Goal: Information Seeking & Learning: Learn about a topic

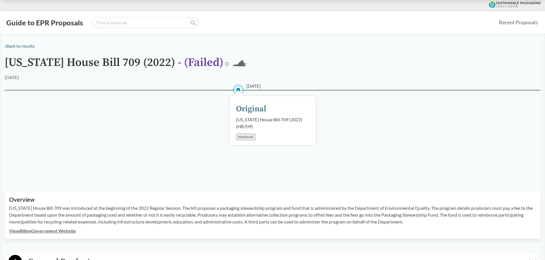
click at [189, 172] on div "[DATE] Original [US_STATE] House Bill 709 (2022) ( HB709 ) Introduced" at bounding box center [272, 134] width 535 height 88
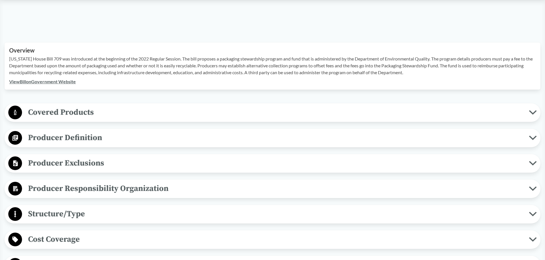
scroll to position [160, 0]
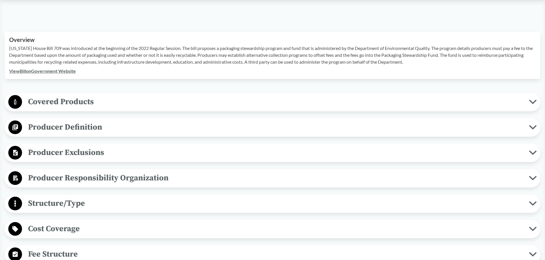
click at [130, 100] on span "Covered Products" at bounding box center [275, 101] width 507 height 13
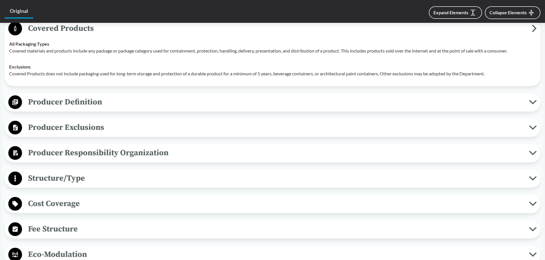
scroll to position [252, 0]
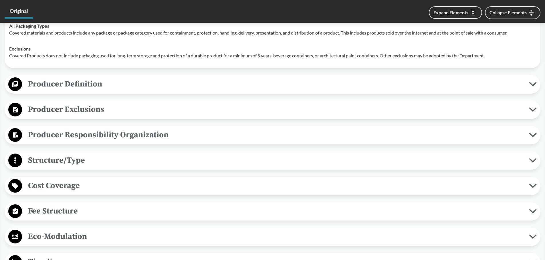
click at [159, 87] on span "Producer Definition" at bounding box center [275, 84] width 507 height 13
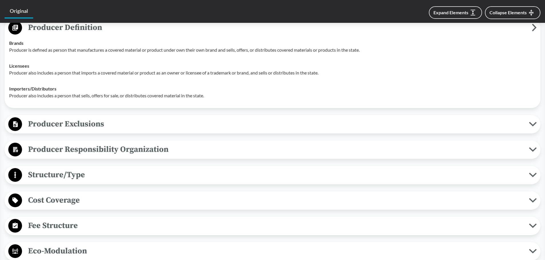
scroll to position [309, 0]
click at [165, 127] on span "Producer Exclusions" at bounding box center [275, 123] width 507 height 13
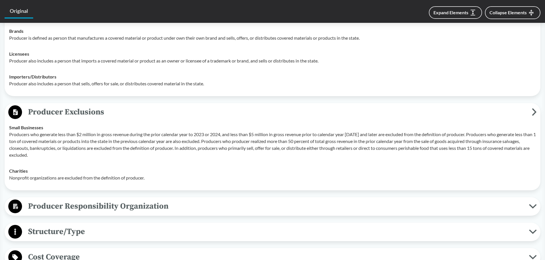
scroll to position [354, 0]
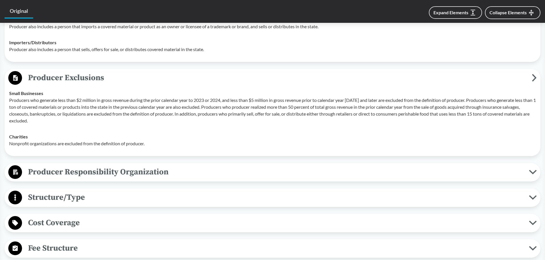
click at [150, 170] on span "Producer Responsibility Organization" at bounding box center [275, 172] width 507 height 13
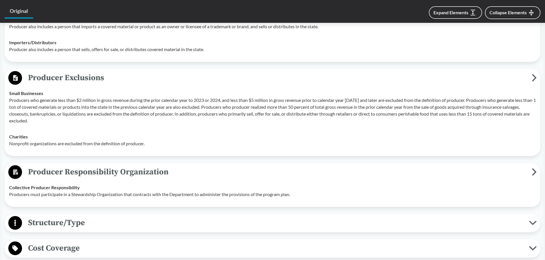
click at [167, 113] on p "Producers who generate less than $2 million in gross revenue during the prior c…" at bounding box center [272, 110] width 526 height 27
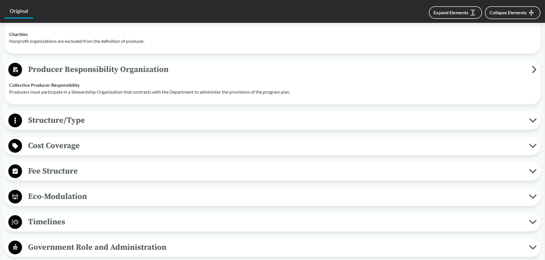
scroll to position [457, 0]
click at [113, 118] on span "Structure/Type" at bounding box center [275, 120] width 507 height 13
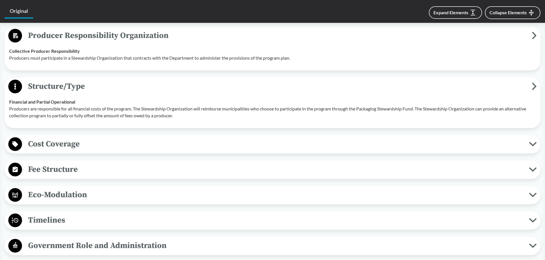
scroll to position [492, 0]
click at [171, 154] on div "Covered Products All Packaging Types Covered materials and products include any…" at bounding box center [272, 20] width 535 height 519
click at [171, 147] on span "Cost Coverage" at bounding box center [275, 143] width 507 height 13
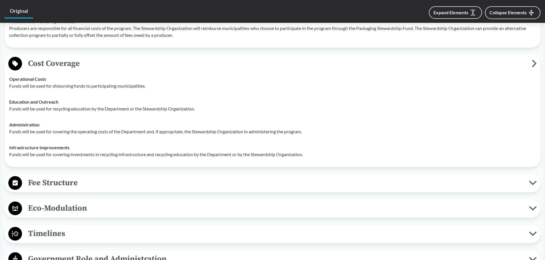
scroll to position [606, 0]
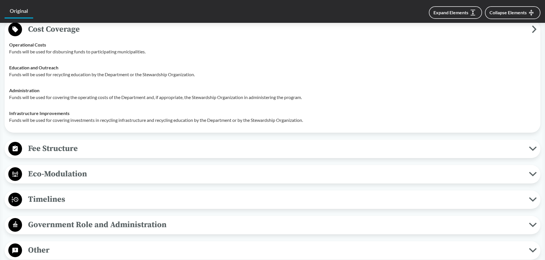
click at [166, 146] on span "Fee Structure" at bounding box center [275, 148] width 507 height 13
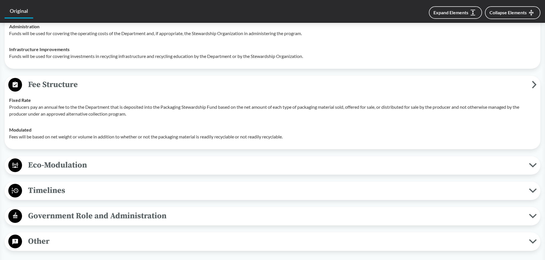
scroll to position [675, 0]
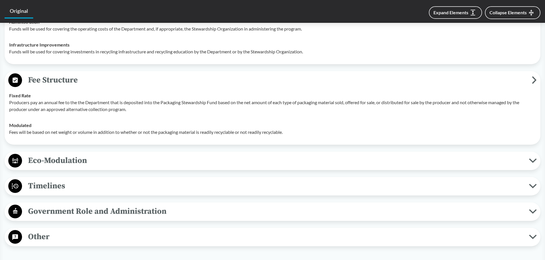
click at [145, 182] on span "Timelines" at bounding box center [275, 186] width 507 height 13
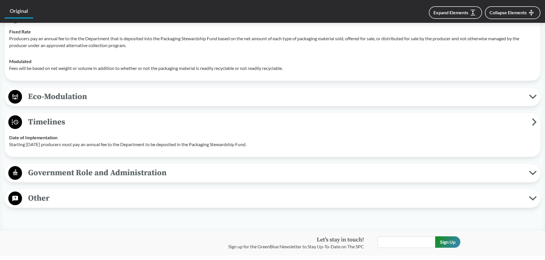
scroll to position [743, 0]
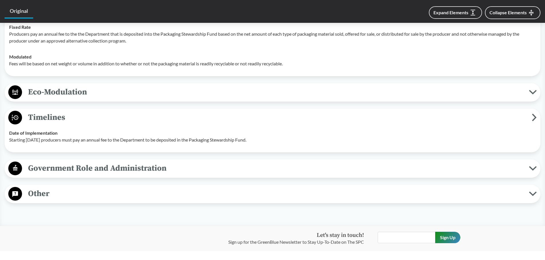
click at [133, 192] on span "Other" at bounding box center [275, 194] width 507 height 13
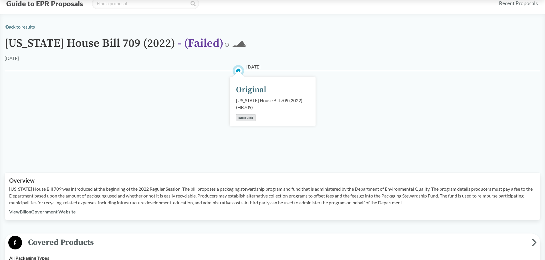
scroll to position [0, 0]
